Goal: Check status

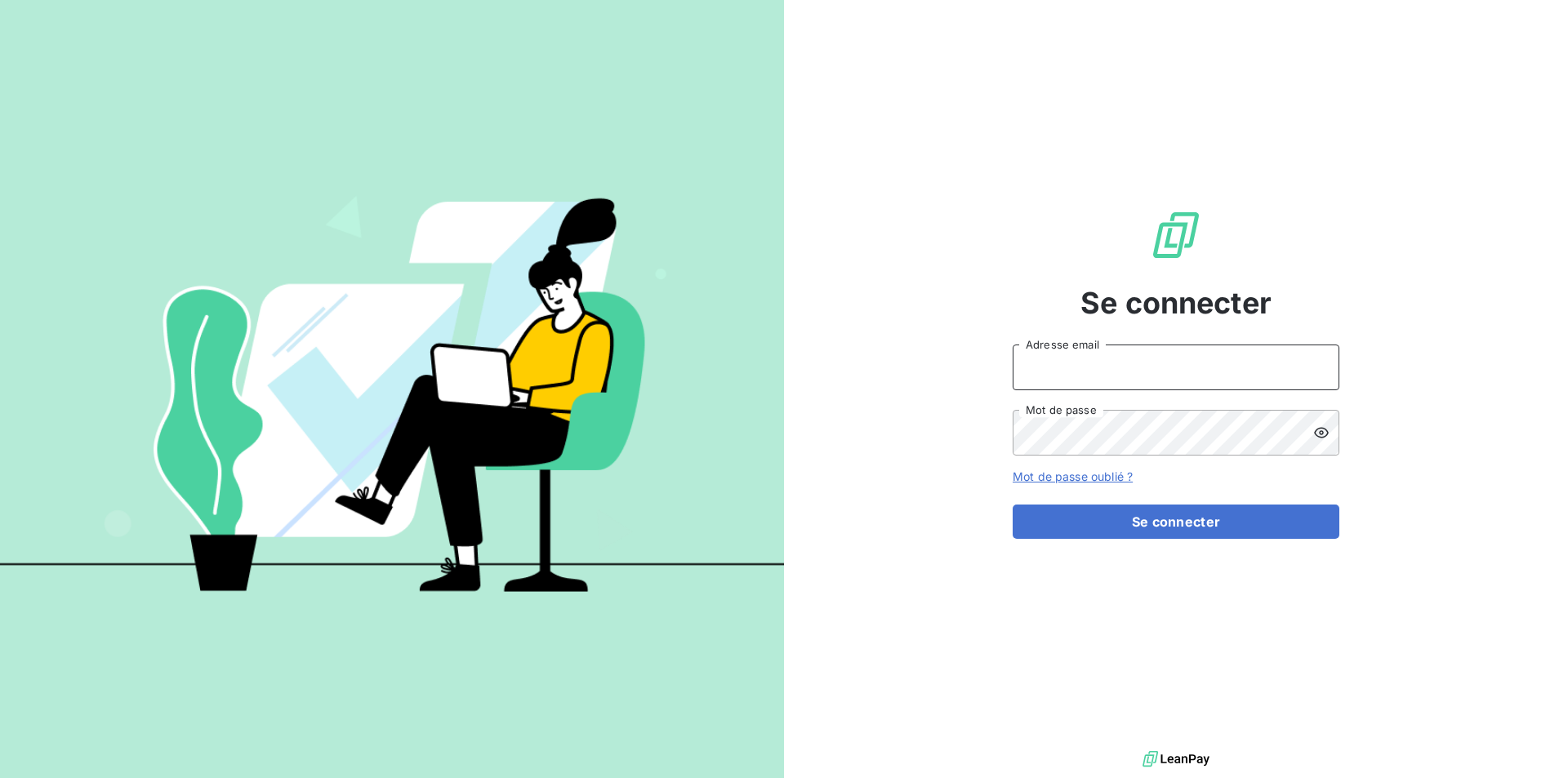
click at [1053, 364] on input "Adresse email" at bounding box center [1176, 368] width 327 height 45
type input "[EMAIL_ADDRESS][DOMAIN_NAME]"
click at [1013, 505] on button "Se connecter" at bounding box center [1176, 522] width 327 height 35
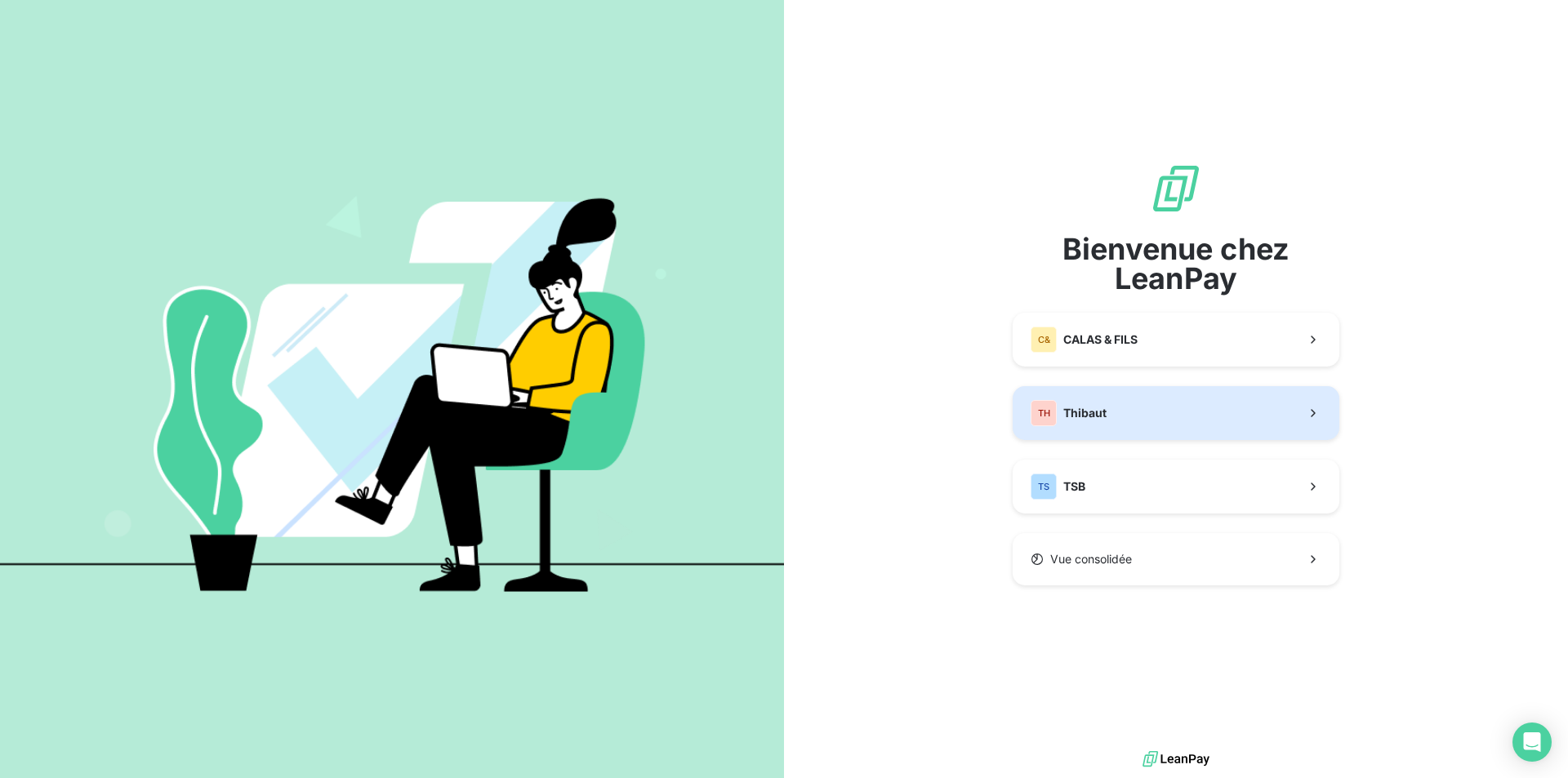
click at [1101, 400] on div "TH Thibaut" at bounding box center [1068, 413] width 76 height 26
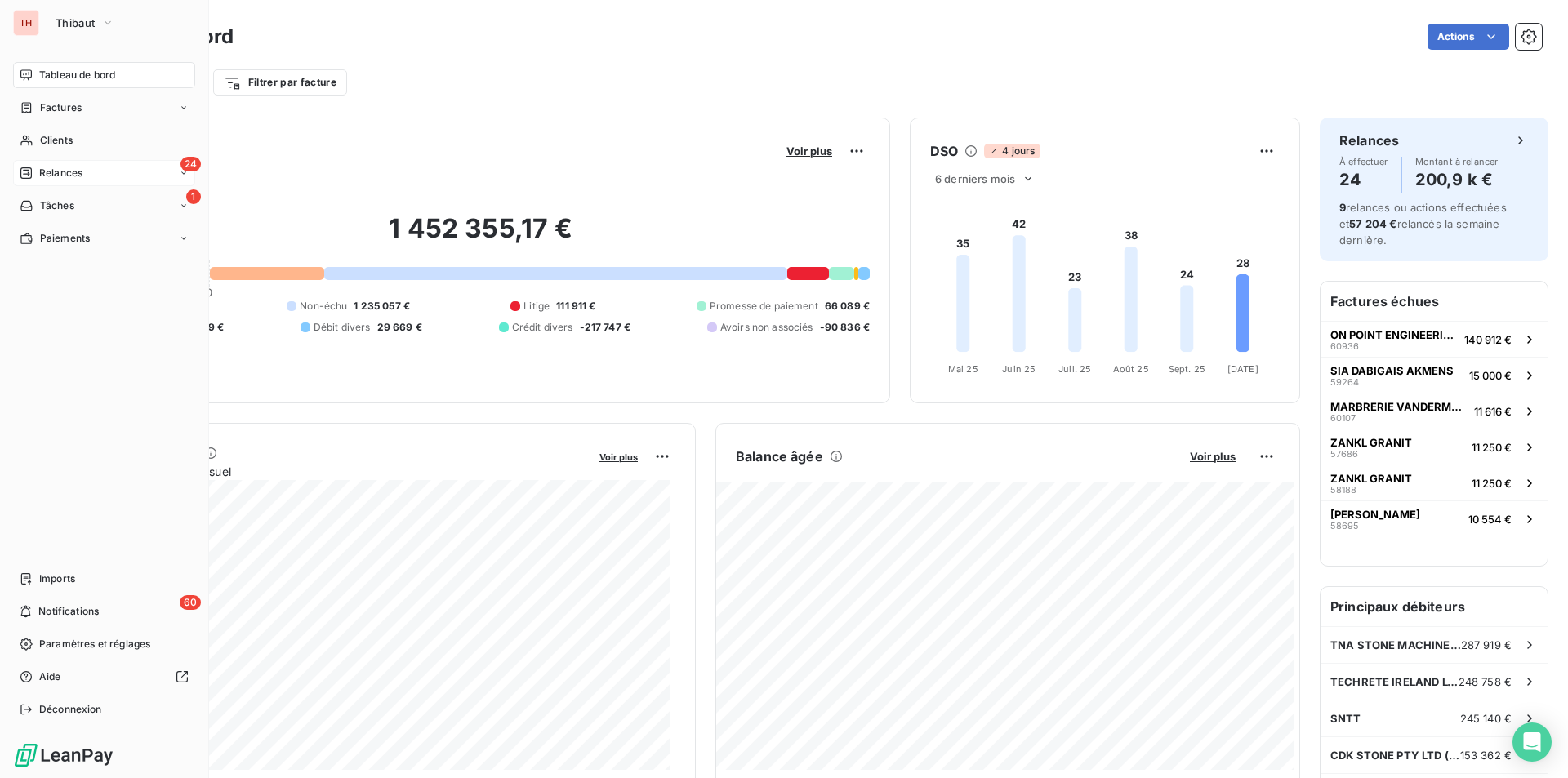
click at [53, 172] on span "Relances" at bounding box center [61, 173] width 44 height 15
